Goal: Navigation & Orientation: Find specific page/section

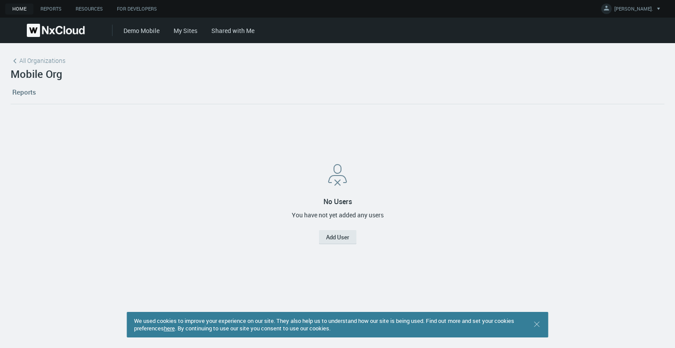
click at [508, 155] on div "No Users You have not yet added any users Add User" at bounding box center [337, 202] width 647 height 176
click at [24, 89] on link "Reports" at bounding box center [24, 92] width 27 height 24
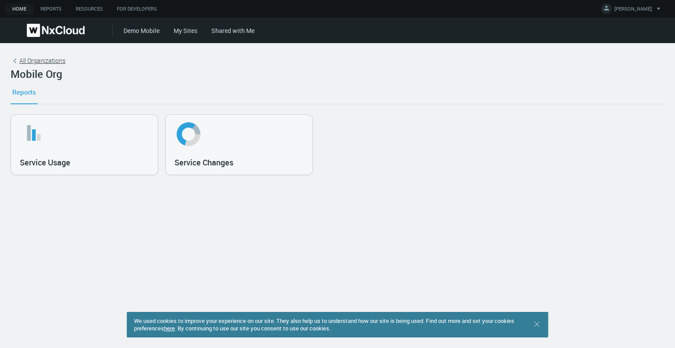
click at [46, 57] on span "All Organizations" at bounding box center [42, 60] width 46 height 9
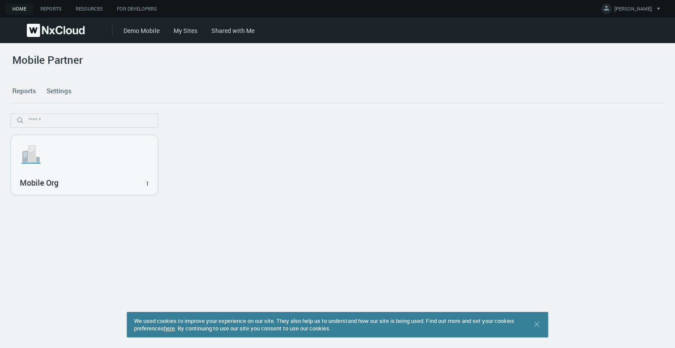
click at [186, 73] on div "Mobile Partner" at bounding box center [338, 66] width 654 height 25
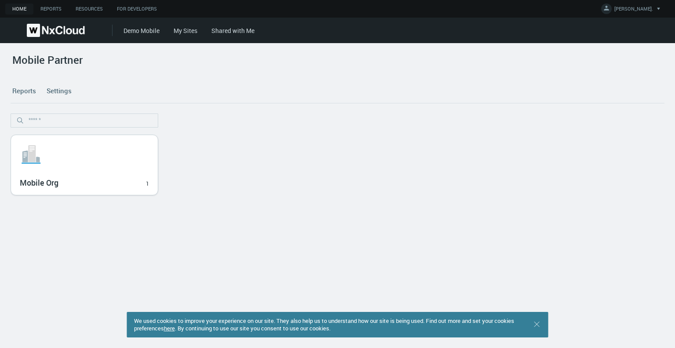
click at [78, 159] on svg-icon ".st1{fill:var(--svg-placeholder-elm2-color);} .st2{fill:var(--brand-core);} .st…" at bounding box center [84, 154] width 129 height 28
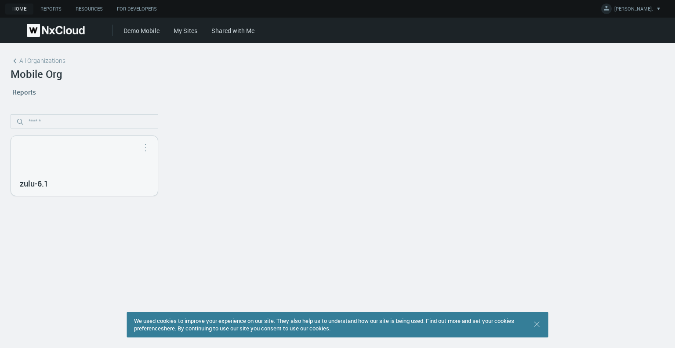
click at [99, 238] on nx-org-cards-container "zulu-6.1 Open in Nx Witness" at bounding box center [338, 225] width 654 height 223
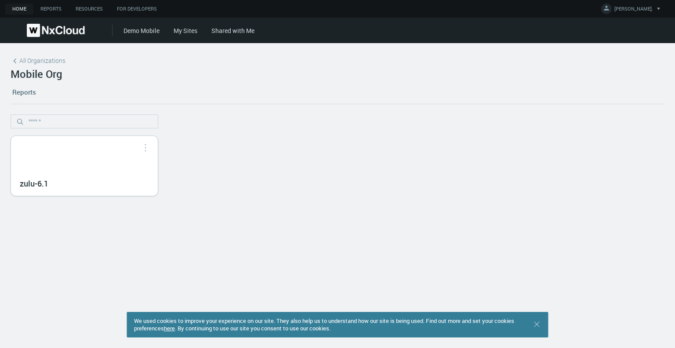
click at [81, 178] on div "zulu-6.1" at bounding box center [84, 182] width 129 height 15
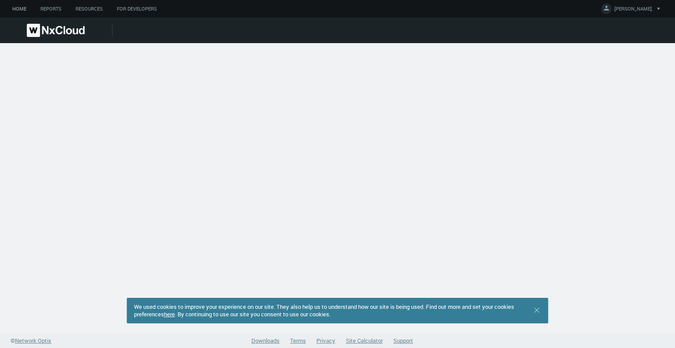
click at [17, 12] on link "Home" at bounding box center [19, 9] width 28 height 11
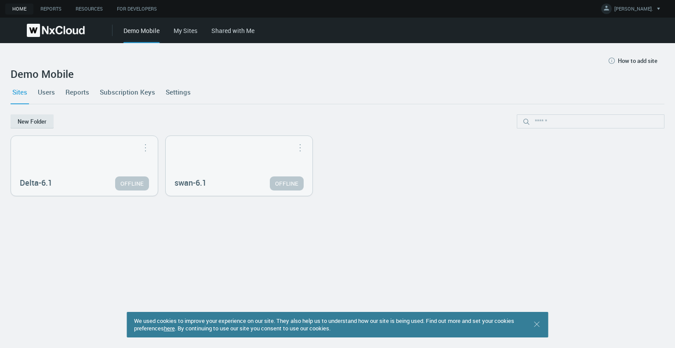
click at [224, 31] on link "Shared with Me" at bounding box center [232, 30] width 43 height 8
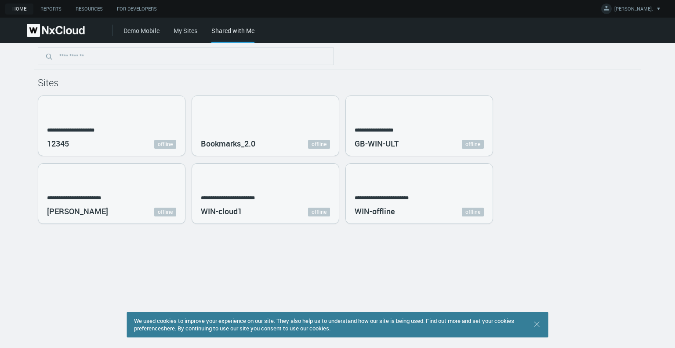
click at [195, 36] on div "Demo Mobile My Sites Shared with Me" at bounding box center [398, 30] width 551 height 25
click at [194, 36] on div "Demo Mobile My Sites Shared with Me" at bounding box center [398, 30] width 551 height 25
click at [183, 30] on link "My Sites" at bounding box center [186, 30] width 24 height 8
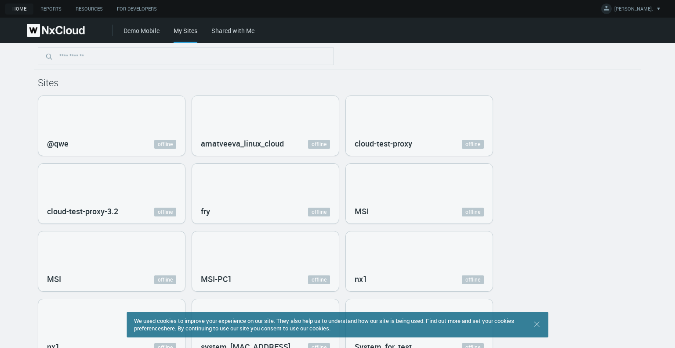
click at [56, 15] on div "Home Reports Resources For Developers АЛЕКСАНДРА 马. Account Settings Change Pas…" at bounding box center [337, 9] width 675 height 18
click at [51, 8] on link "Reports" at bounding box center [50, 9] width 35 height 11
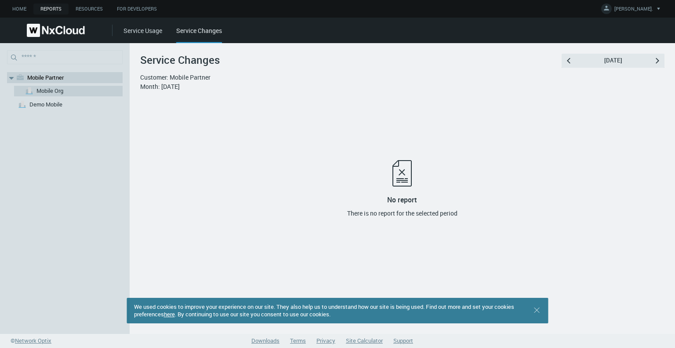
click at [67, 89] on div ".st1{fill:var(--svg-placeholder-elm2-color);} .st2{fill:var(--brand-core);} .st…" at bounding box center [68, 91] width 109 height 11
click at [49, 91] on nx-search-highlight "Mobile Org" at bounding box center [49, 91] width 27 height 8
click at [44, 76] on nx-search-highlight "Mobile Partner" at bounding box center [45, 77] width 36 height 8
click at [19, 10] on link "Home" at bounding box center [19, 9] width 28 height 11
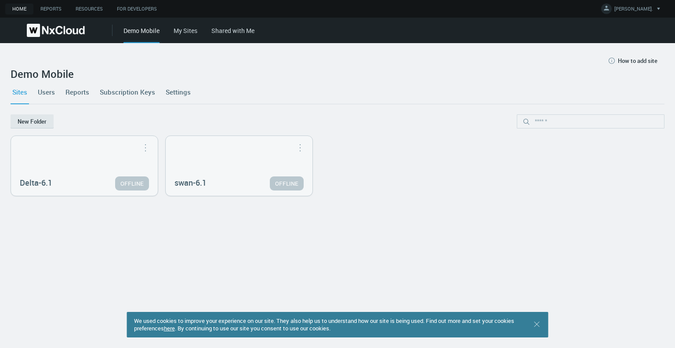
click at [183, 31] on link "My Sites" at bounding box center [186, 30] width 24 height 8
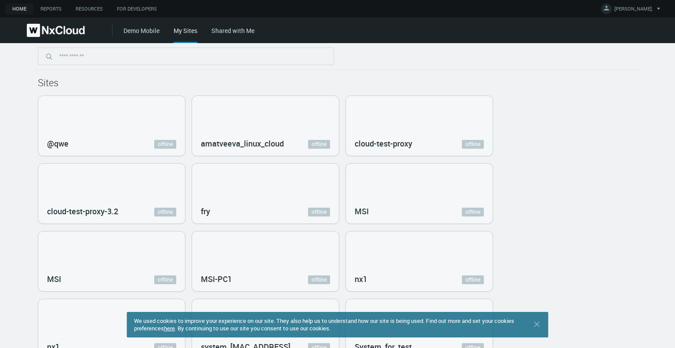
click at [239, 31] on link "Shared with Me" at bounding box center [232, 30] width 43 height 8
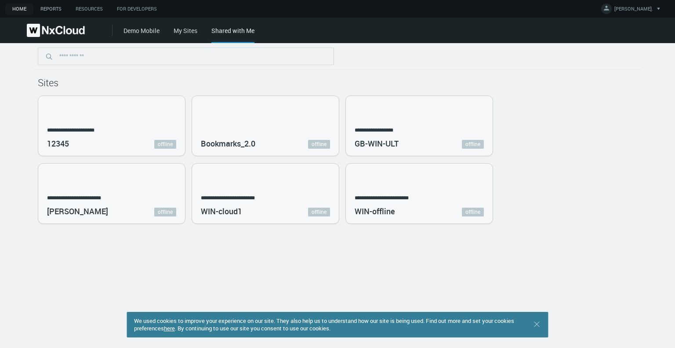
click at [58, 8] on link "Reports" at bounding box center [50, 9] width 35 height 11
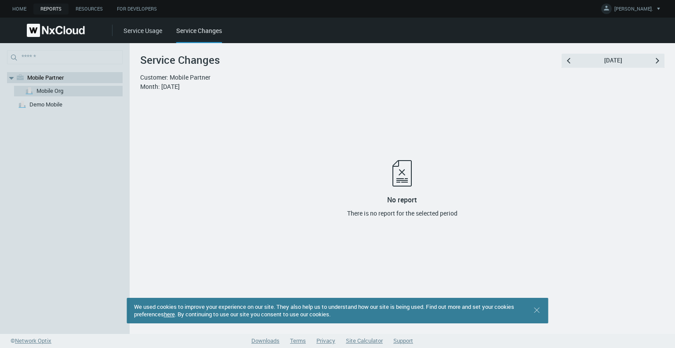
click at [67, 92] on div ".st1{fill:var(--svg-placeholder-elm2-color);} .st2{fill:var(--brand-core);} .st…" at bounding box center [68, 91] width 109 height 11
click at [22, 11] on link "Home" at bounding box center [19, 9] width 28 height 11
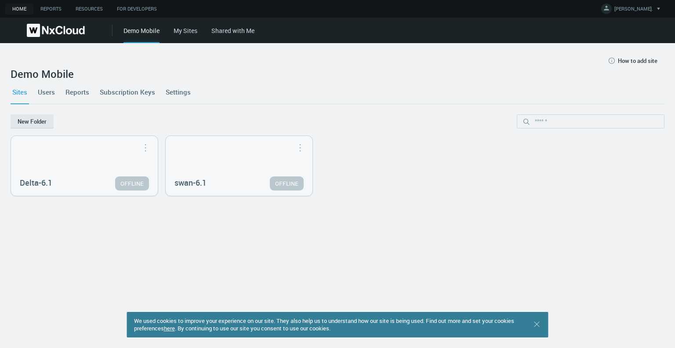
click at [194, 30] on link "My Sites" at bounding box center [186, 30] width 24 height 8
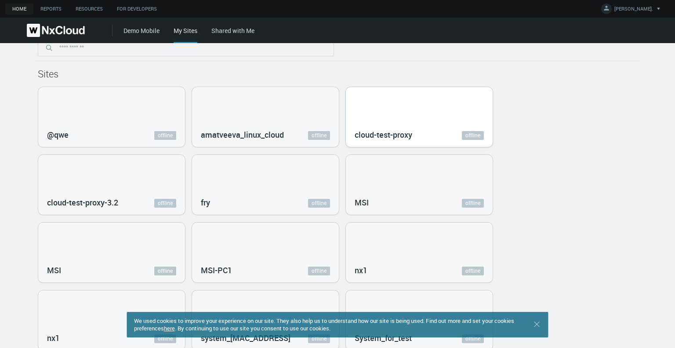
scroll to position [11, 0]
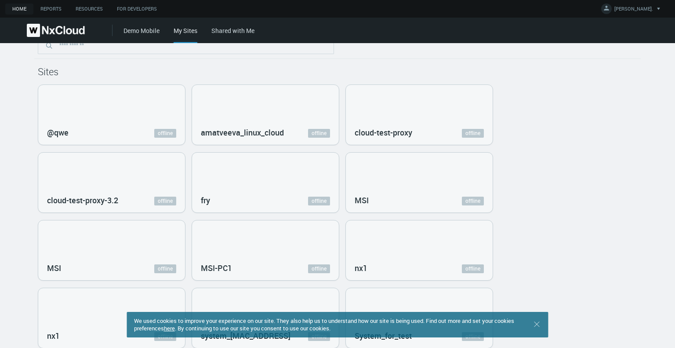
click at [228, 29] on link "Shared with Me" at bounding box center [232, 30] width 43 height 8
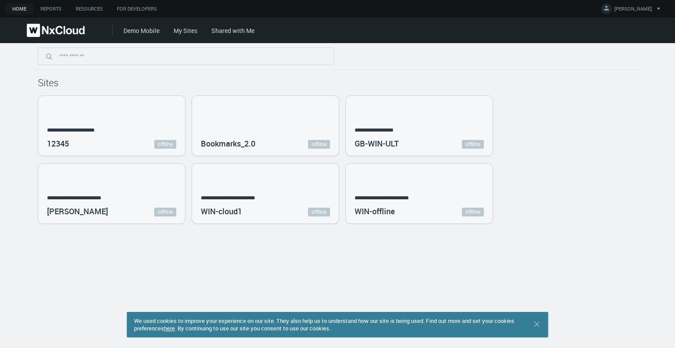
click at [632, 223] on div "**********" at bounding box center [337, 159] width 599 height 128
click at [130, 32] on link "Demo Mobile" at bounding box center [141, 30] width 36 height 8
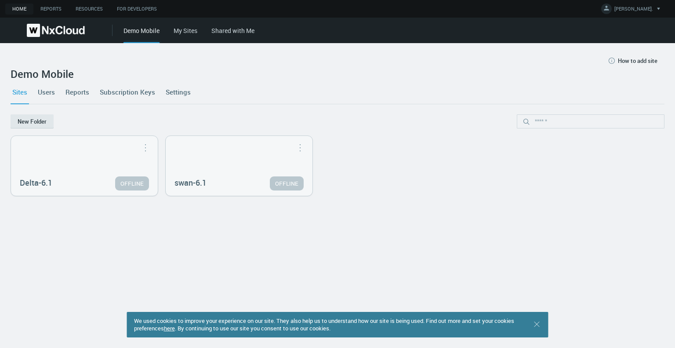
click at [186, 30] on link "My Sites" at bounding box center [186, 30] width 24 height 8
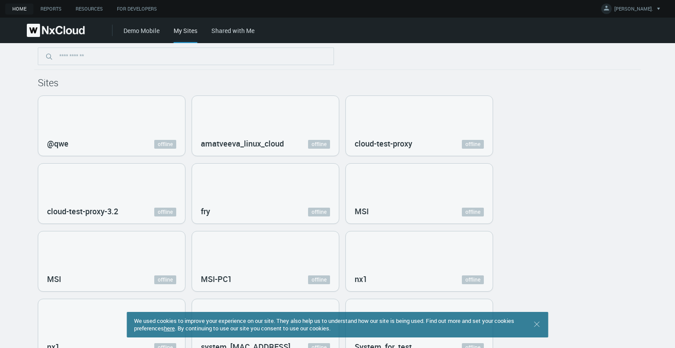
click at [228, 33] on link "Shared with Me" at bounding box center [232, 30] width 43 height 8
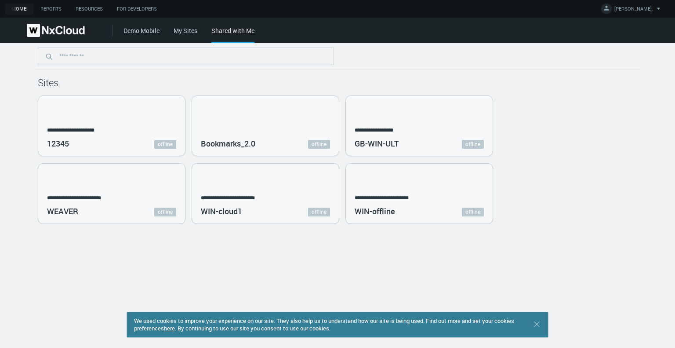
click at [656, 178] on nx-home-systems-list "**********" at bounding box center [337, 133] width 675 height 181
click at [533, 323] on icon ".st0 { stroke : #698796; } Close" at bounding box center [537, 323] width 9 height 9
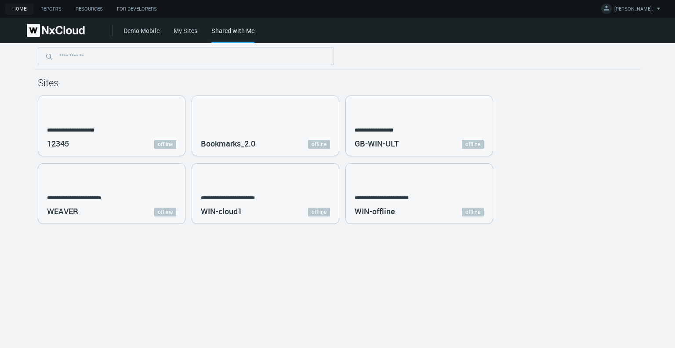
click at [184, 39] on div "Demo Mobile My Sites Shared with Me" at bounding box center [398, 30] width 551 height 25
click at [183, 33] on link "My Sites" at bounding box center [186, 30] width 24 height 8
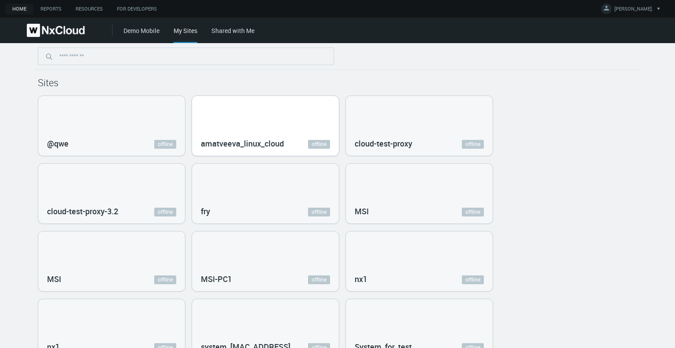
scroll to position [11, 0]
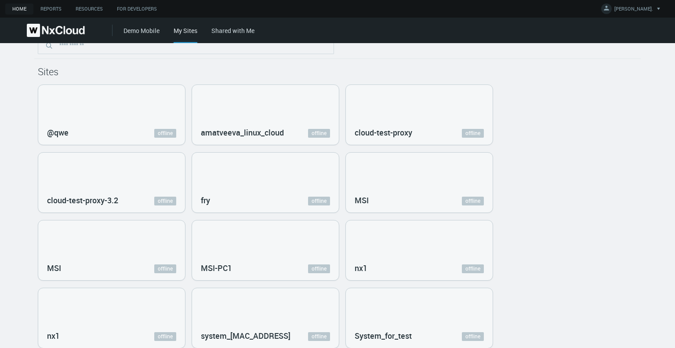
click at [137, 30] on link "Demo Mobile" at bounding box center [141, 30] width 36 height 8
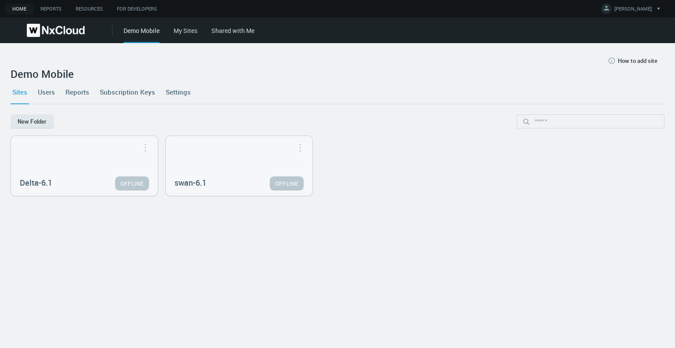
click at [234, 32] on link "Shared with Me" at bounding box center [232, 30] width 43 height 8
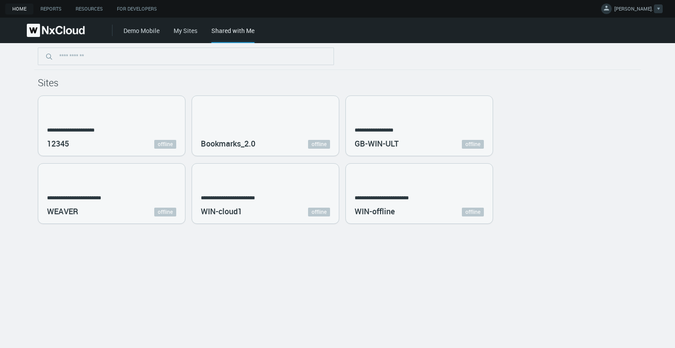
click at [618, 7] on span "[PERSON_NAME]." at bounding box center [633, 10] width 39 height 10
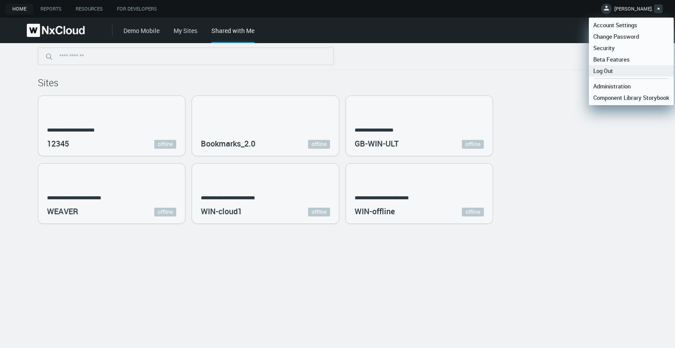
click at [604, 72] on span "Log Out" at bounding box center [603, 71] width 29 height 8
